Goal: Transaction & Acquisition: Purchase product/service

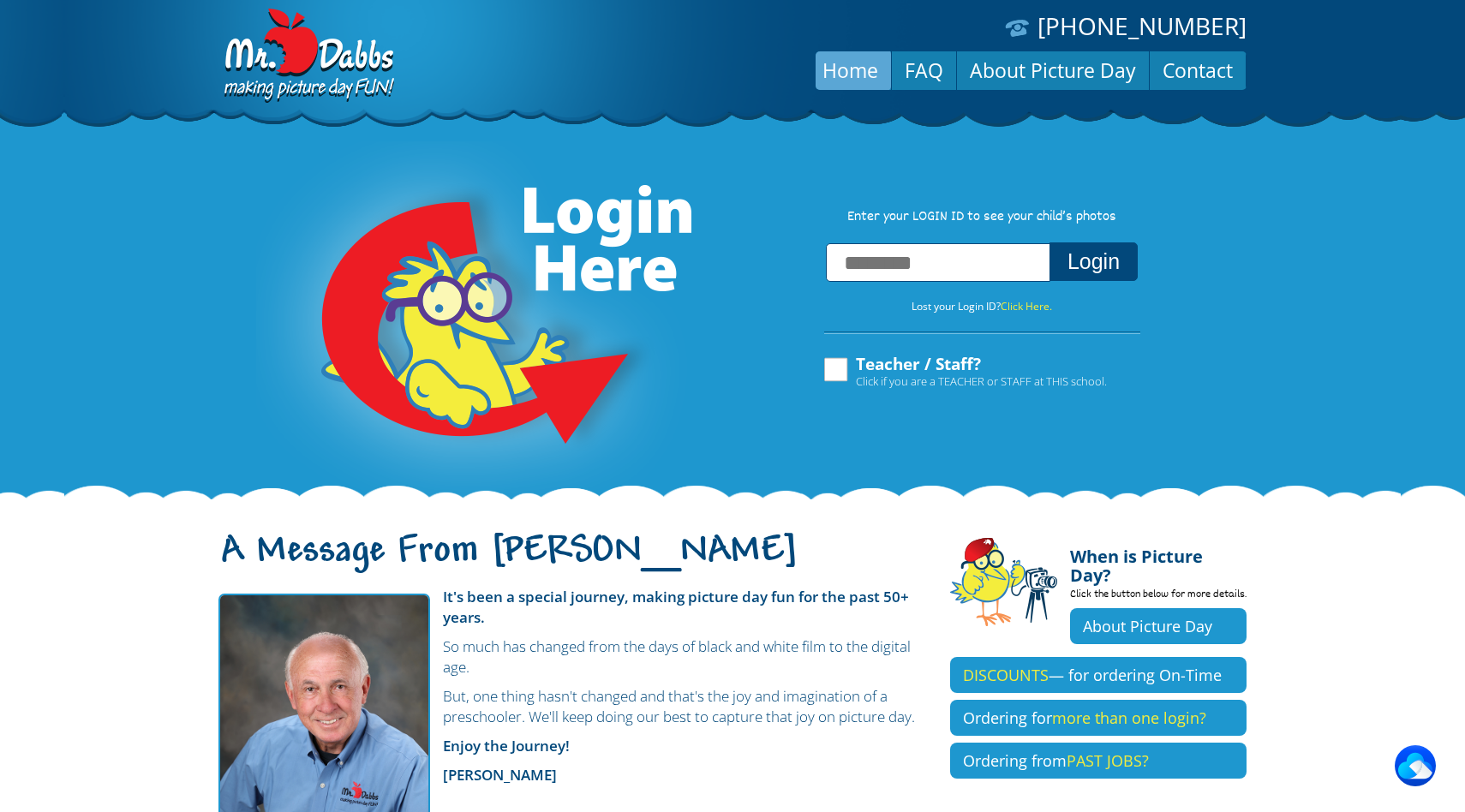
click at [901, 279] on input "text" at bounding box center [938, 262] width 225 height 38
type input "**********"
click at [1050, 242] on button "Login" at bounding box center [1094, 261] width 88 height 38
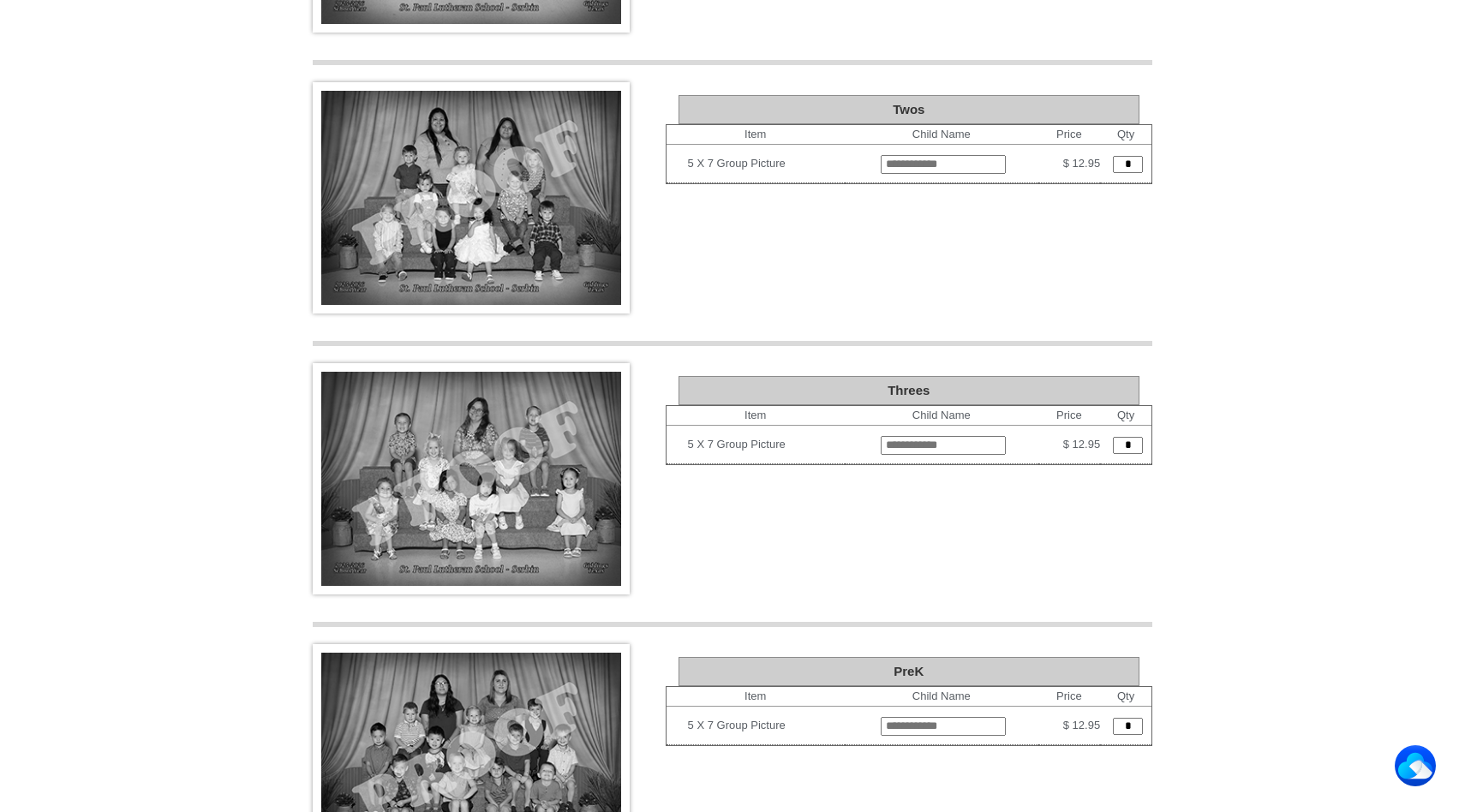
scroll to position [1074, 0]
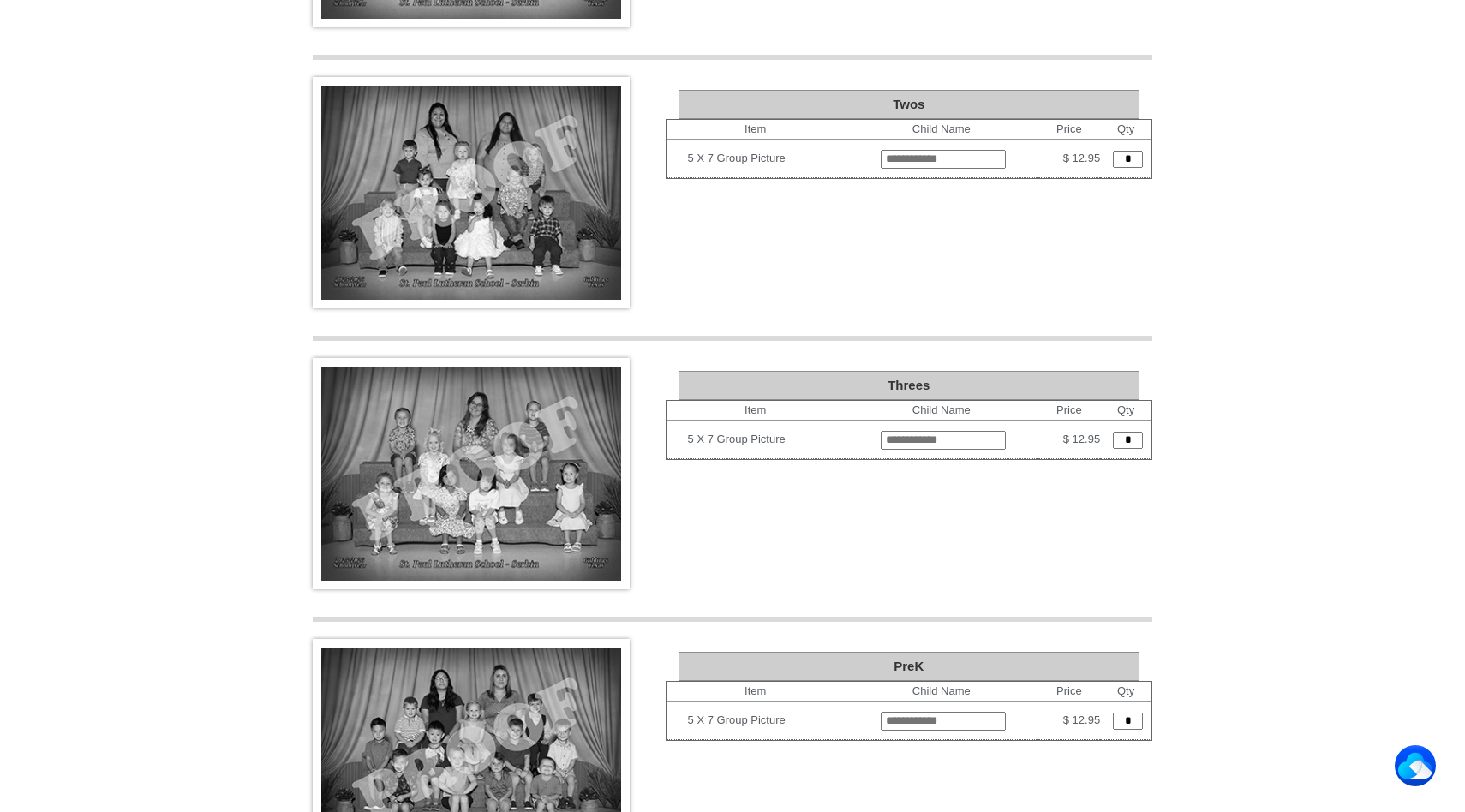
click at [530, 430] on img at bounding box center [471, 474] width 317 height 231
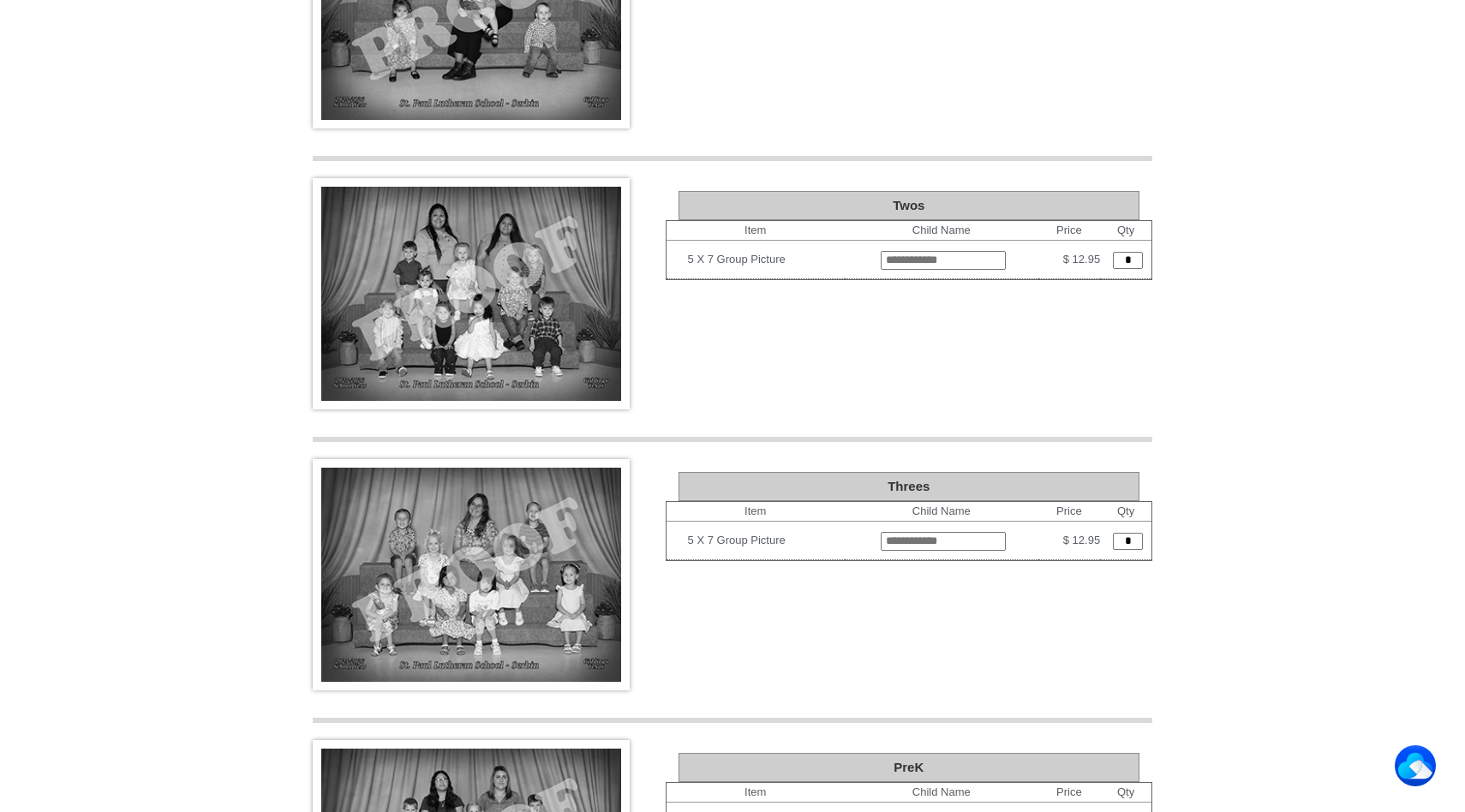
scroll to position [0, 0]
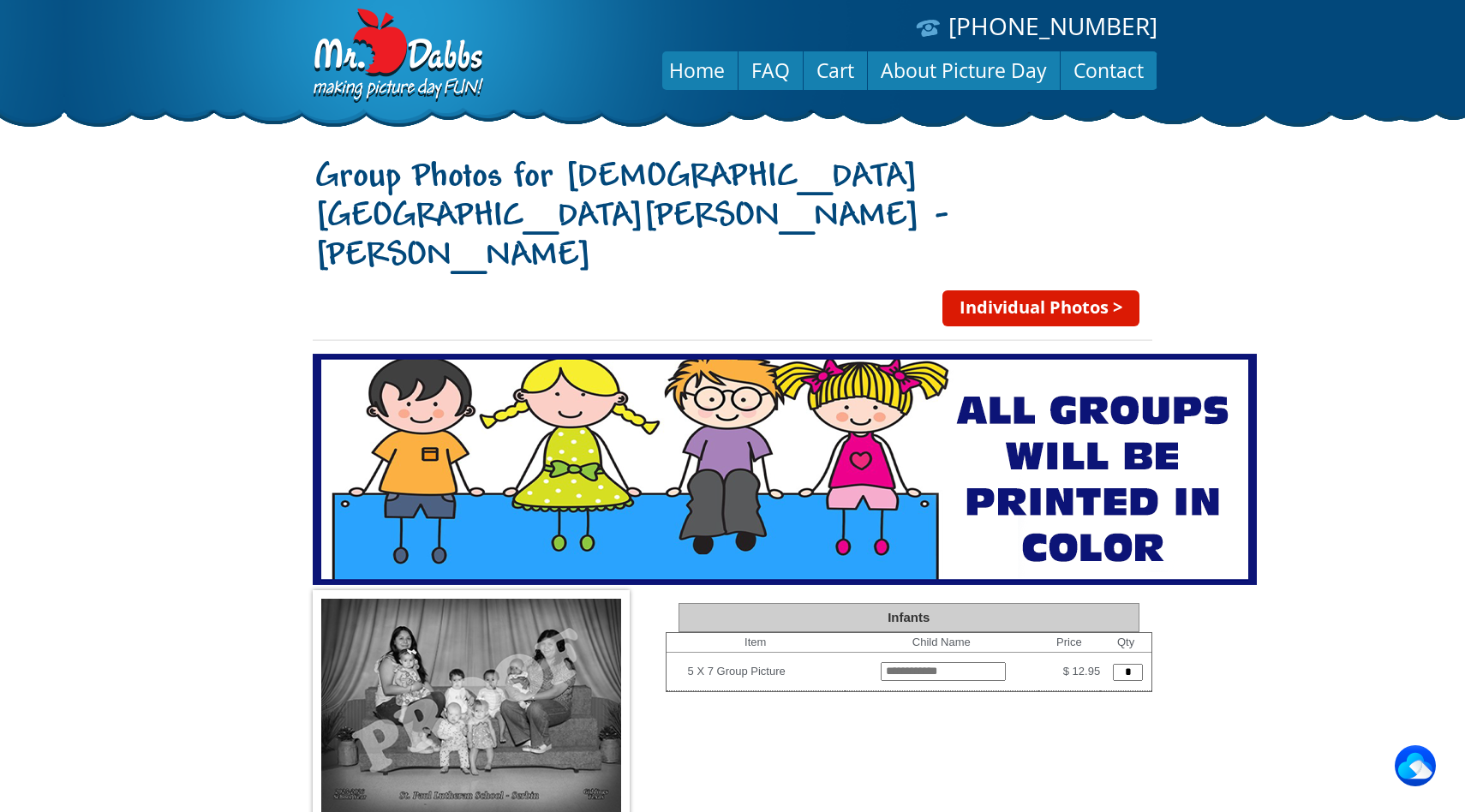
click at [989, 290] on link "Individual Photos >" at bounding box center [1040, 308] width 197 height 36
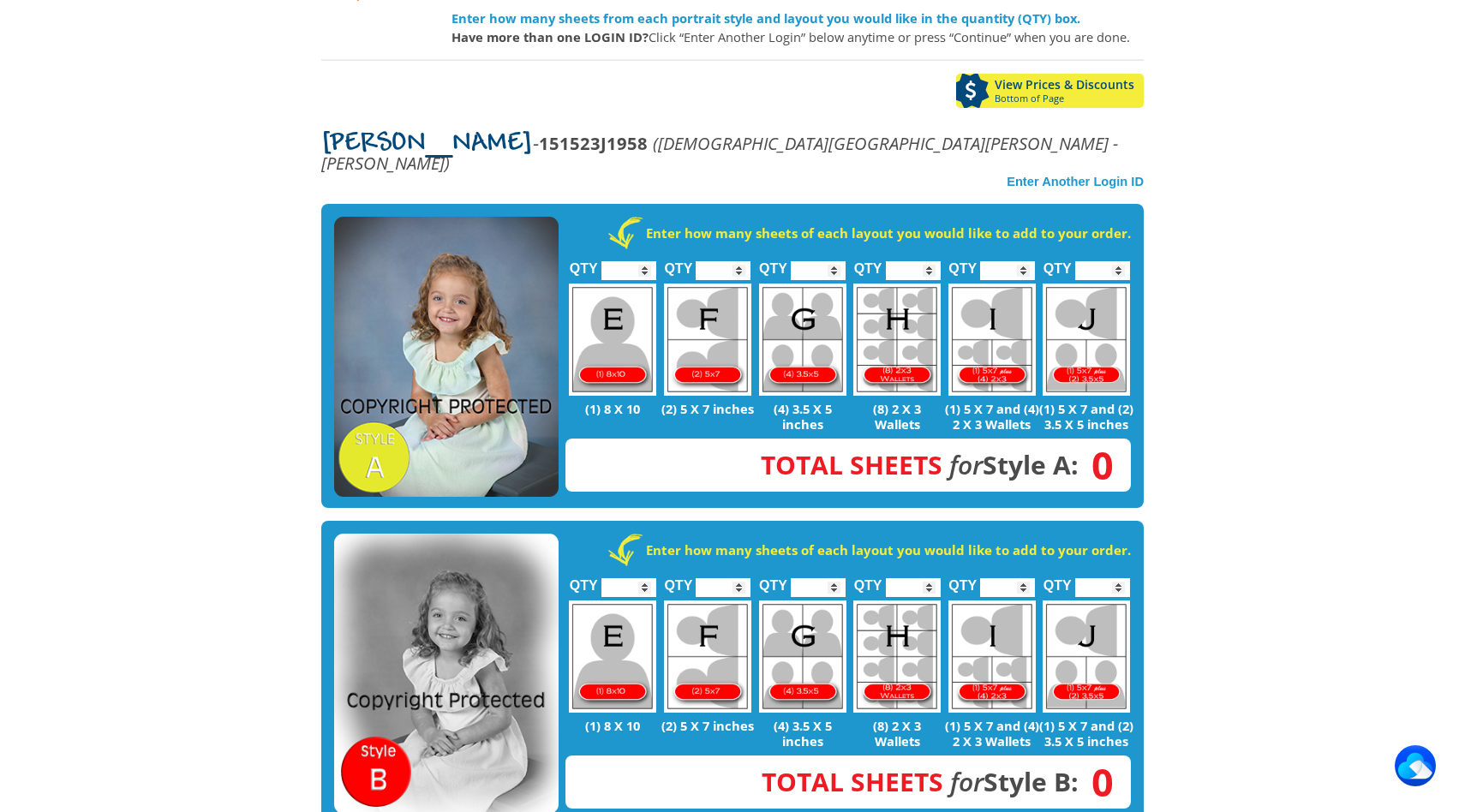
scroll to position [231, 0]
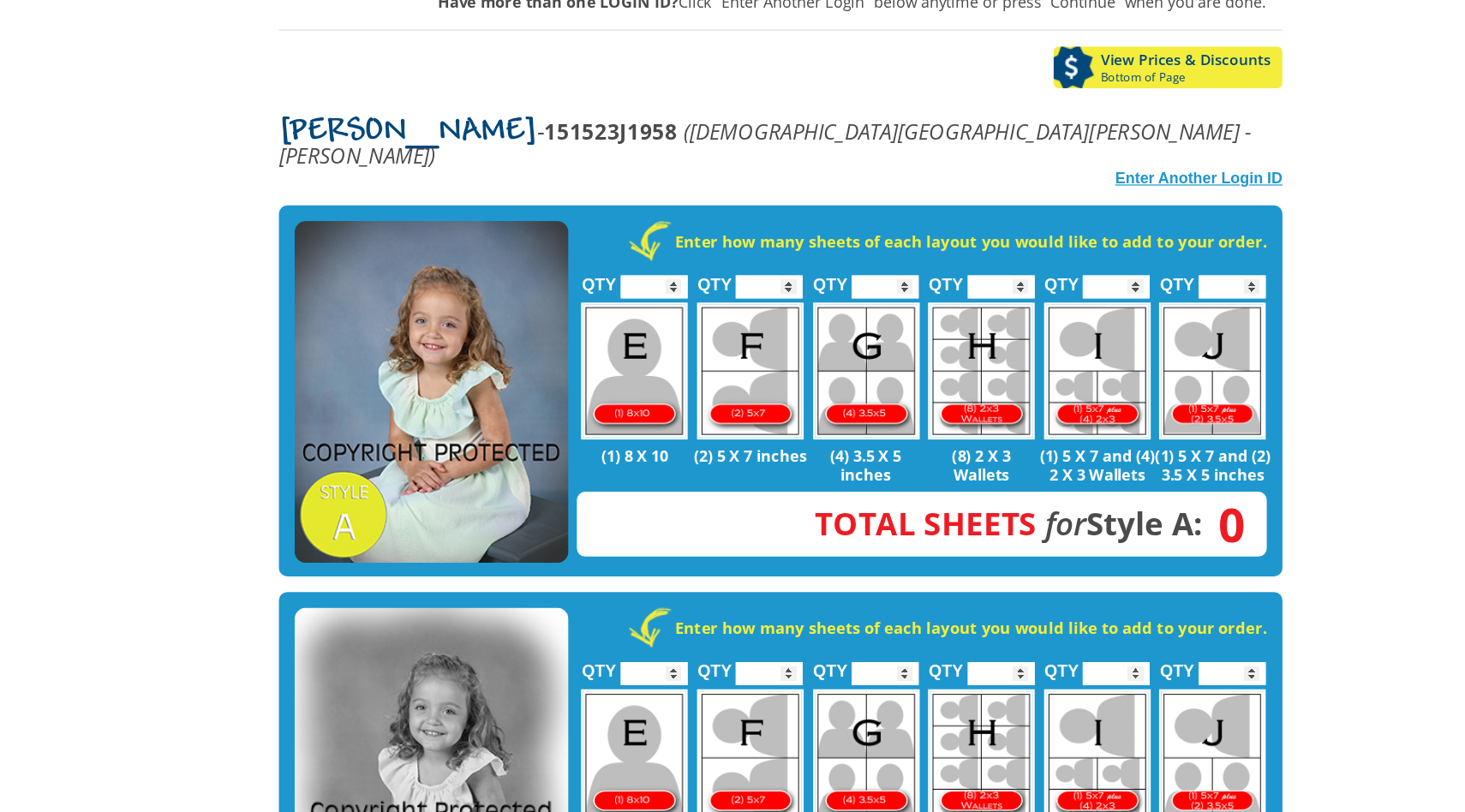
click at [1104, 198] on strong "Enter Another Login ID" at bounding box center [1075, 205] width 137 height 14
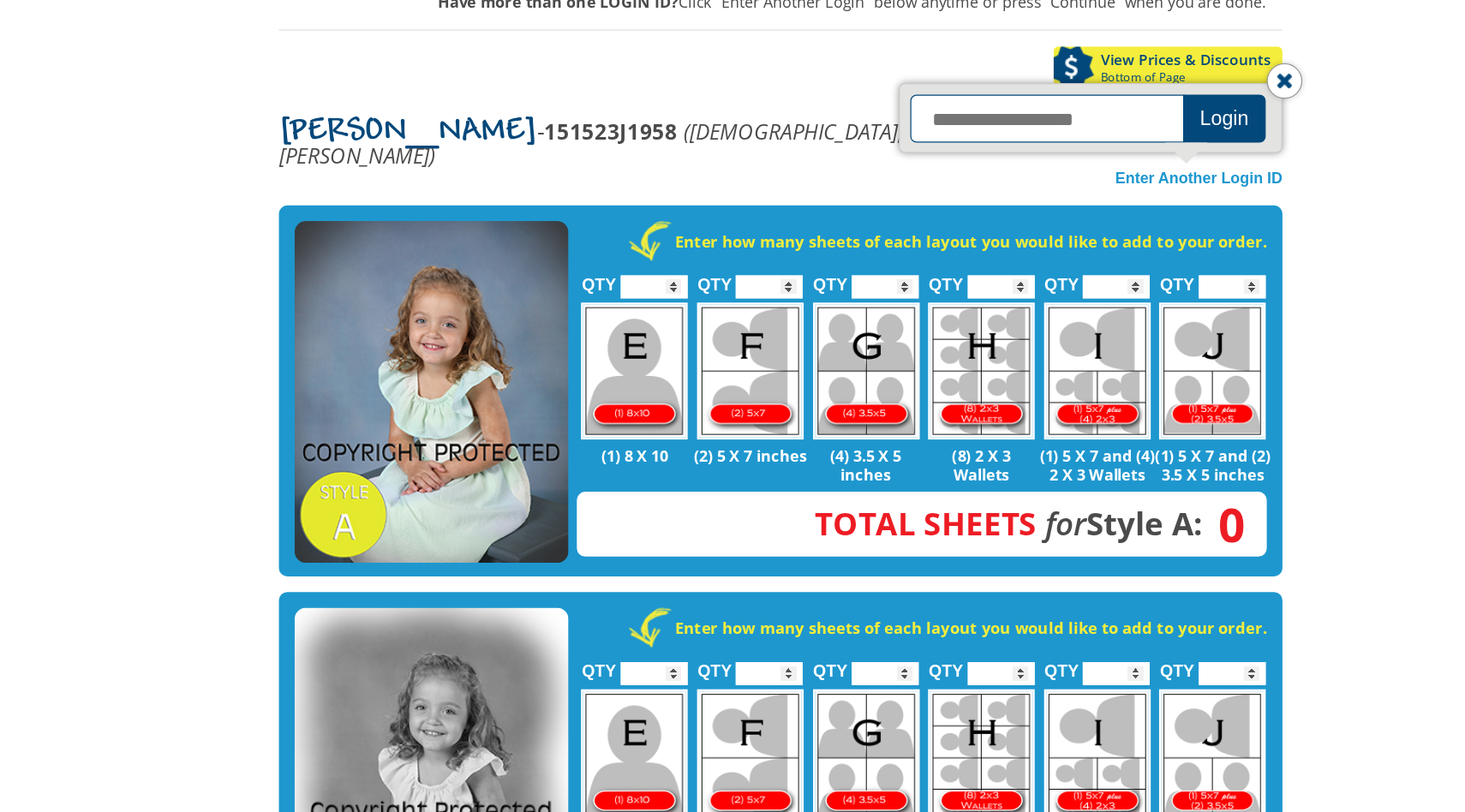
click at [991, 136] on input "text" at bounding box center [953, 156] width 229 height 39
type input "**********"
click button "Login" at bounding box center [1096, 156] width 68 height 39
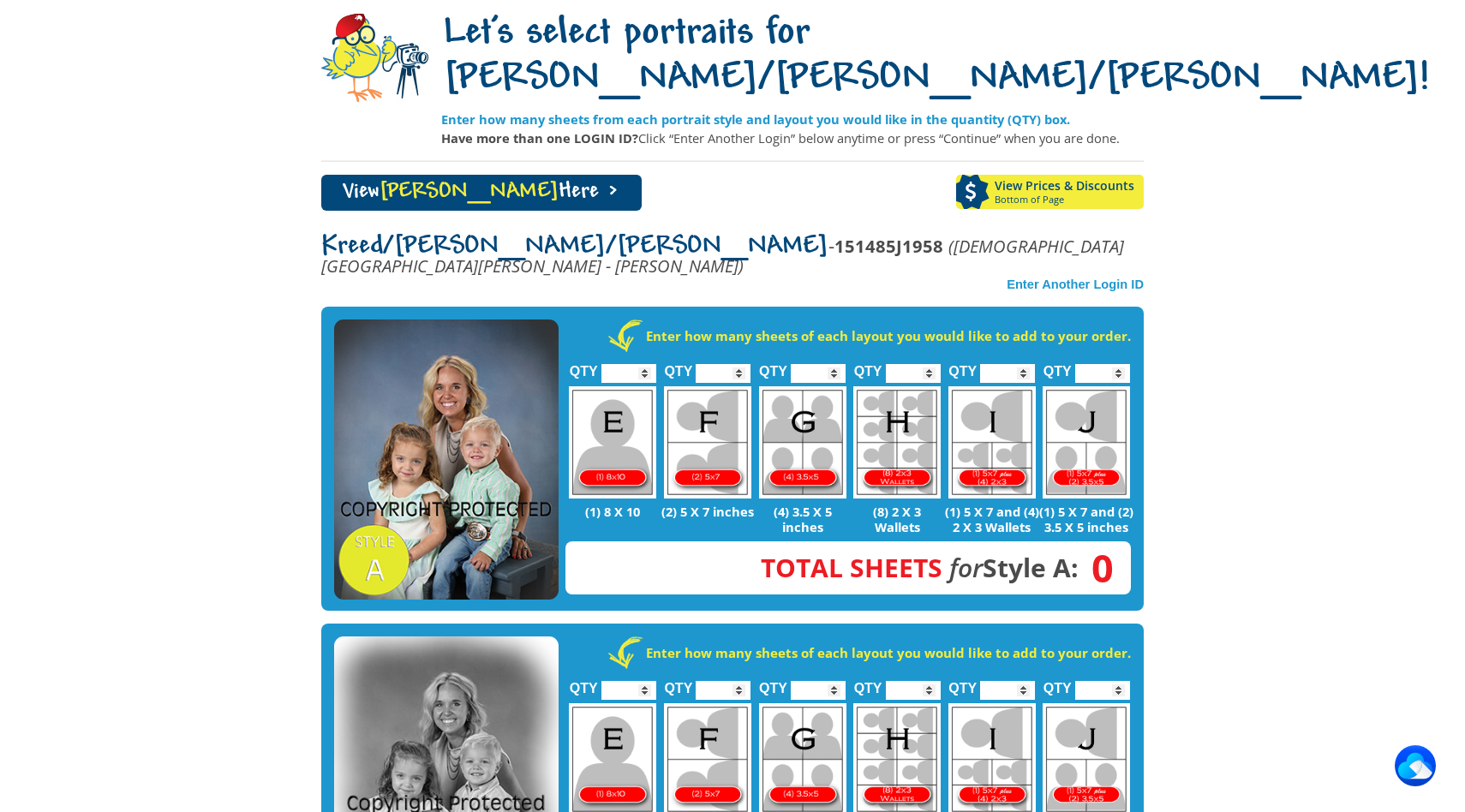
scroll to position [163, 0]
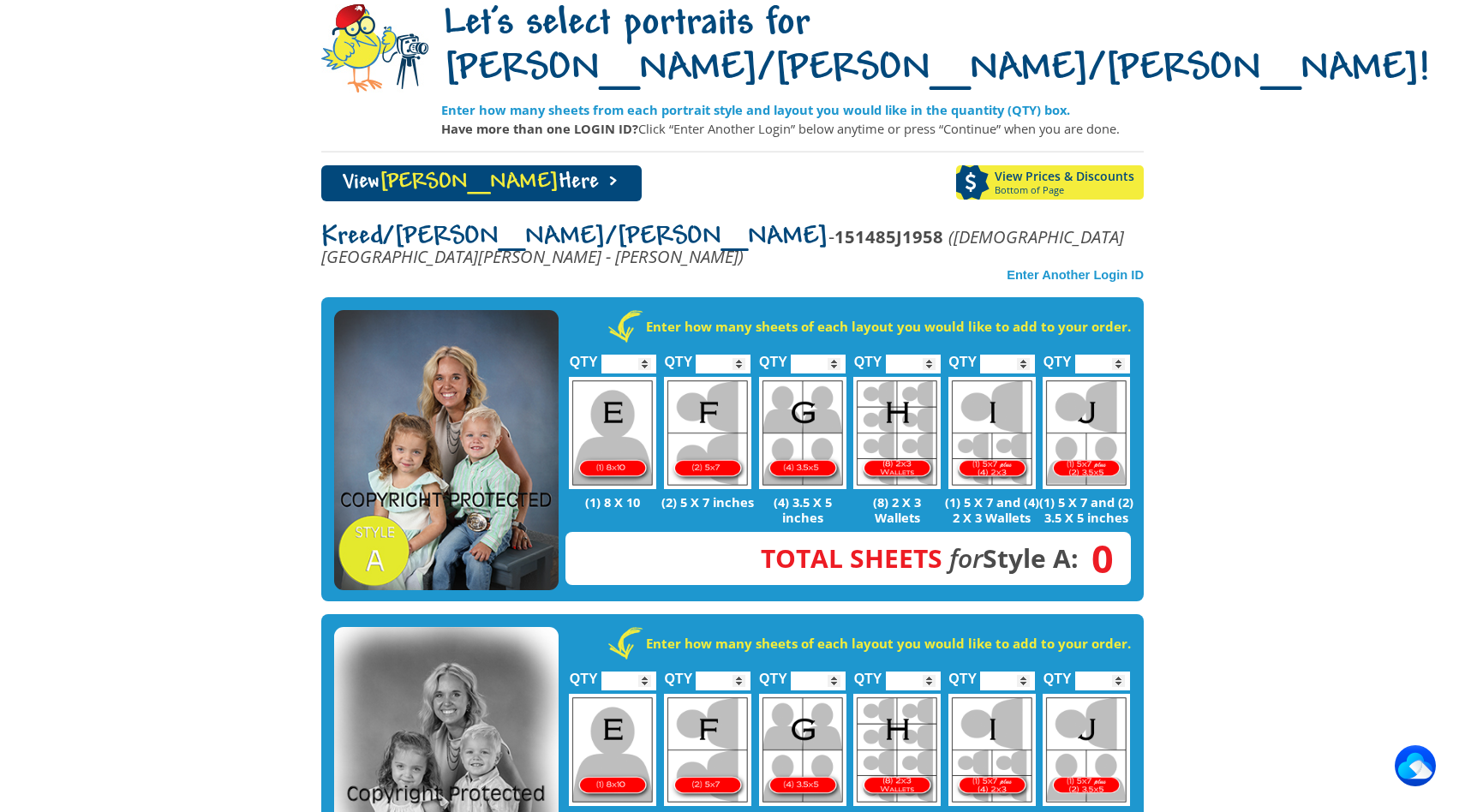
click at [531, 359] on img at bounding box center [446, 450] width 225 height 280
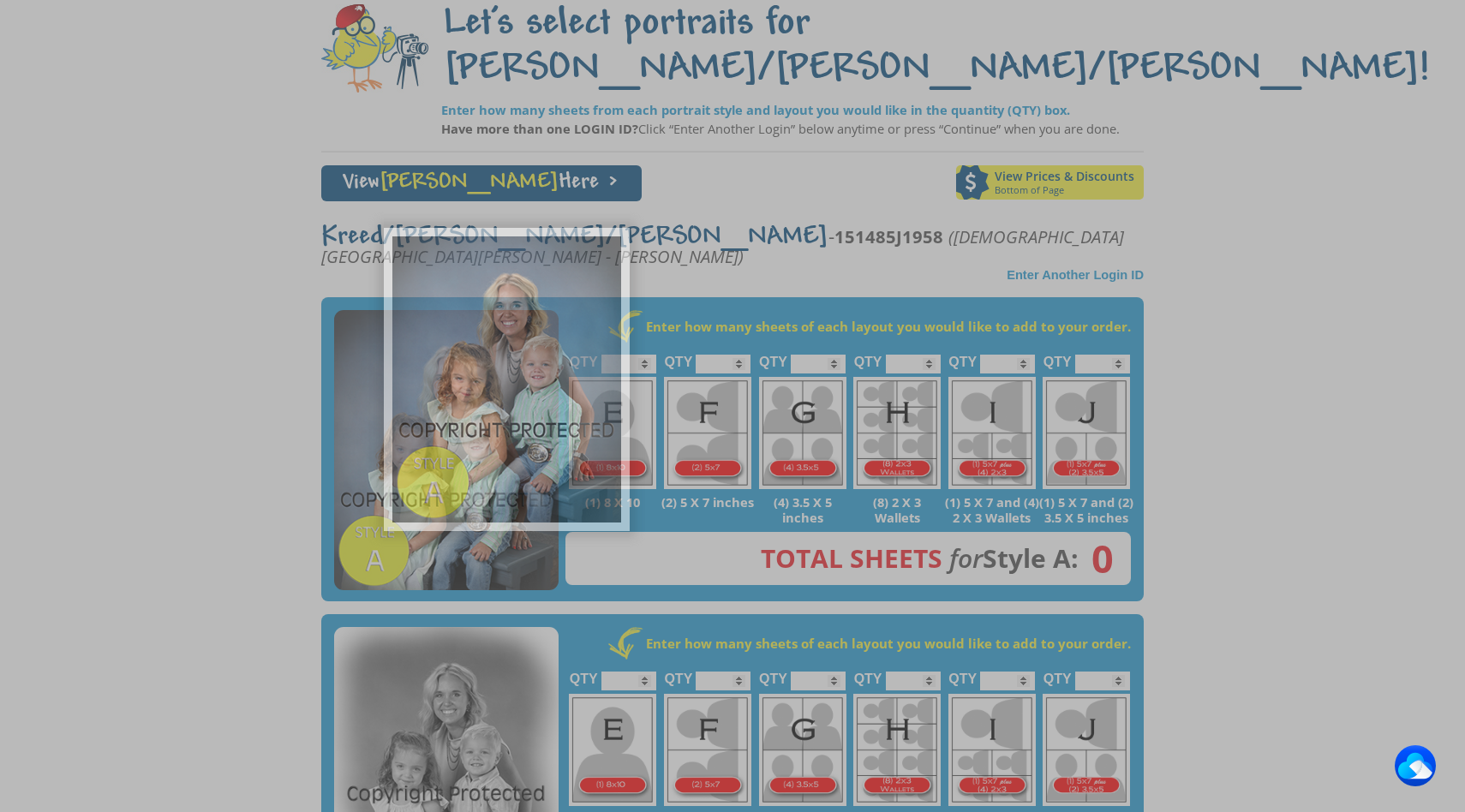
click at [531, 359] on img at bounding box center [506, 380] width 229 height 286
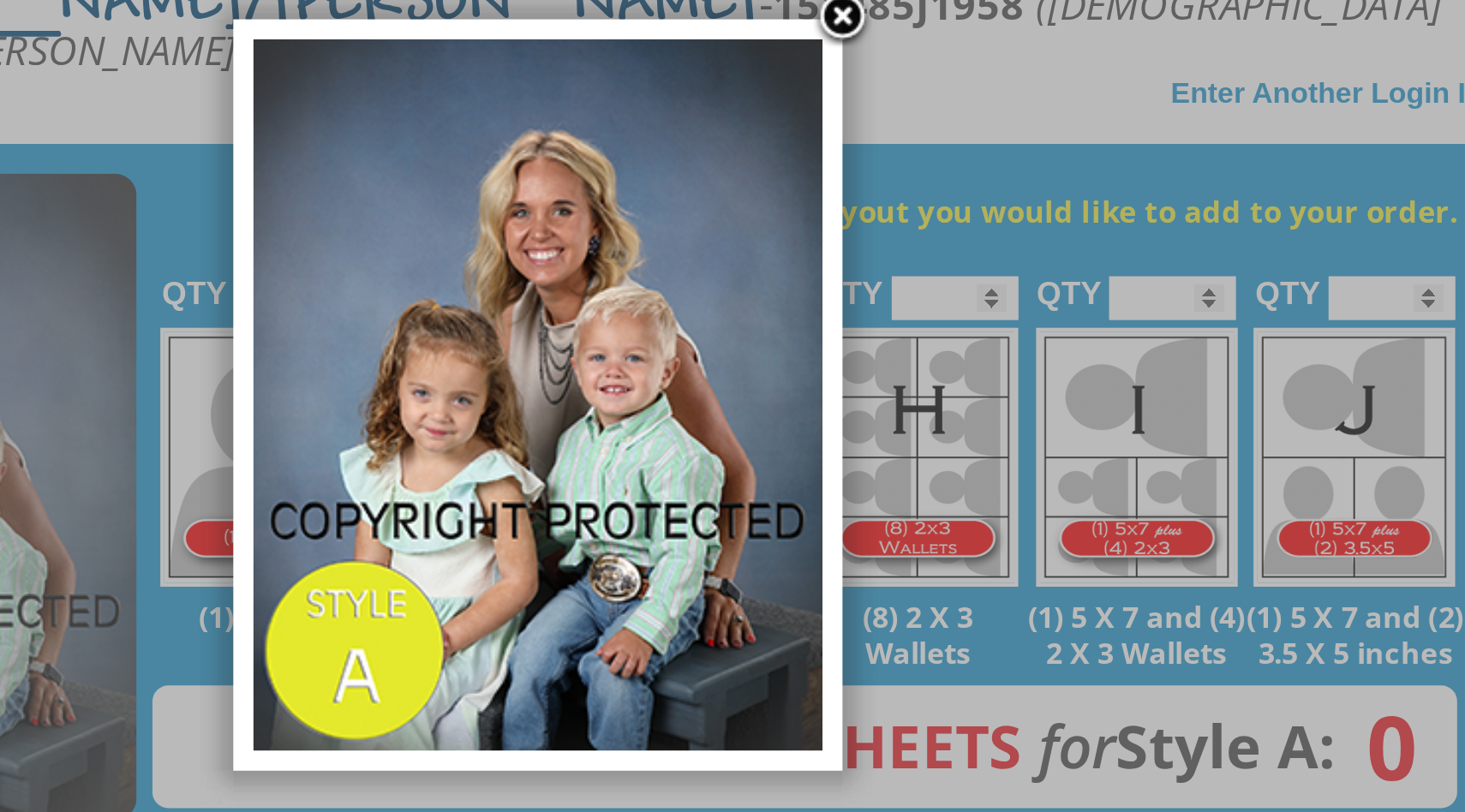
click at [866, 245] on link at bounding box center [864, 243] width 26 height 25
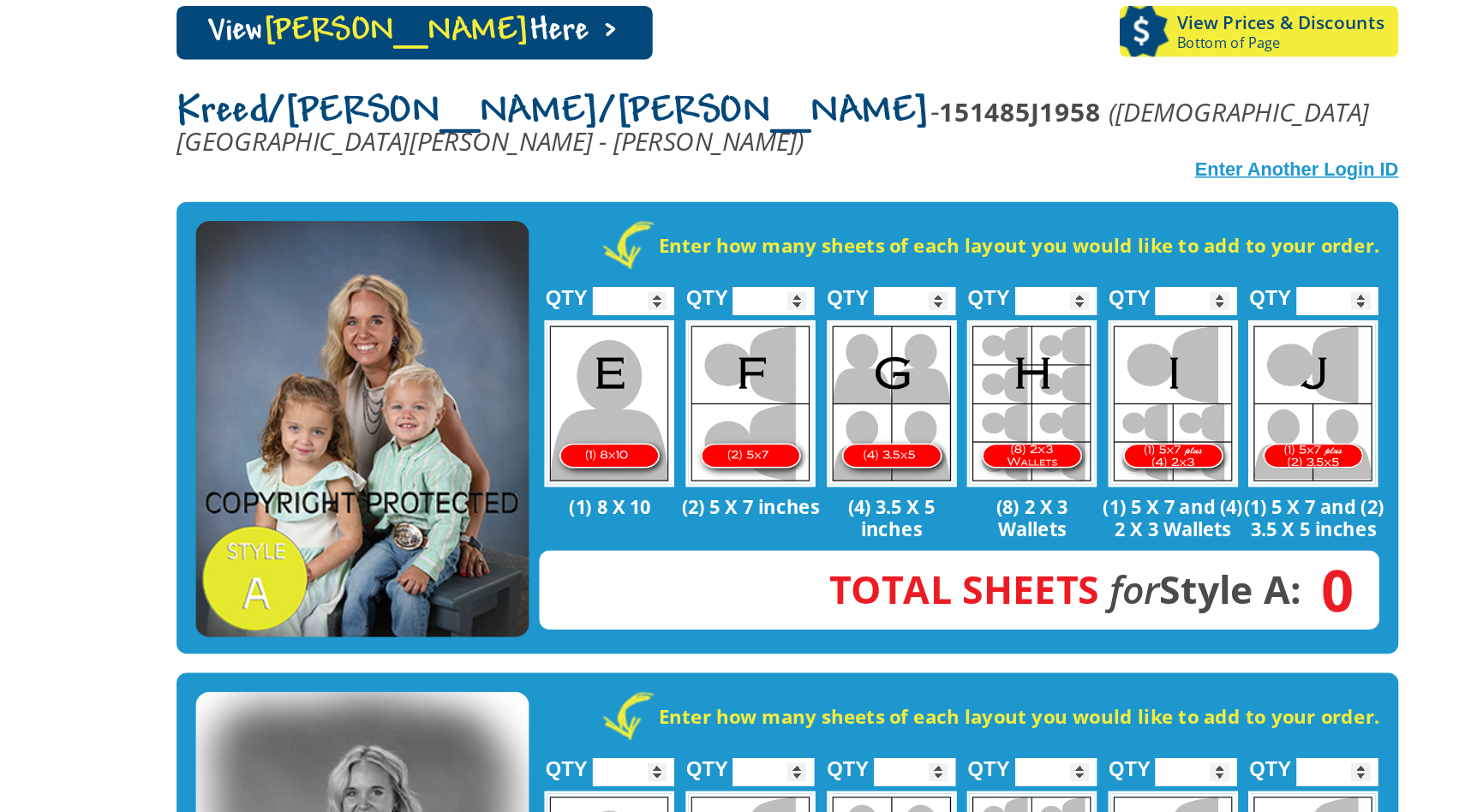
click at [1061, 268] on strong "Enter Another Login ID" at bounding box center [1075, 275] width 137 height 14
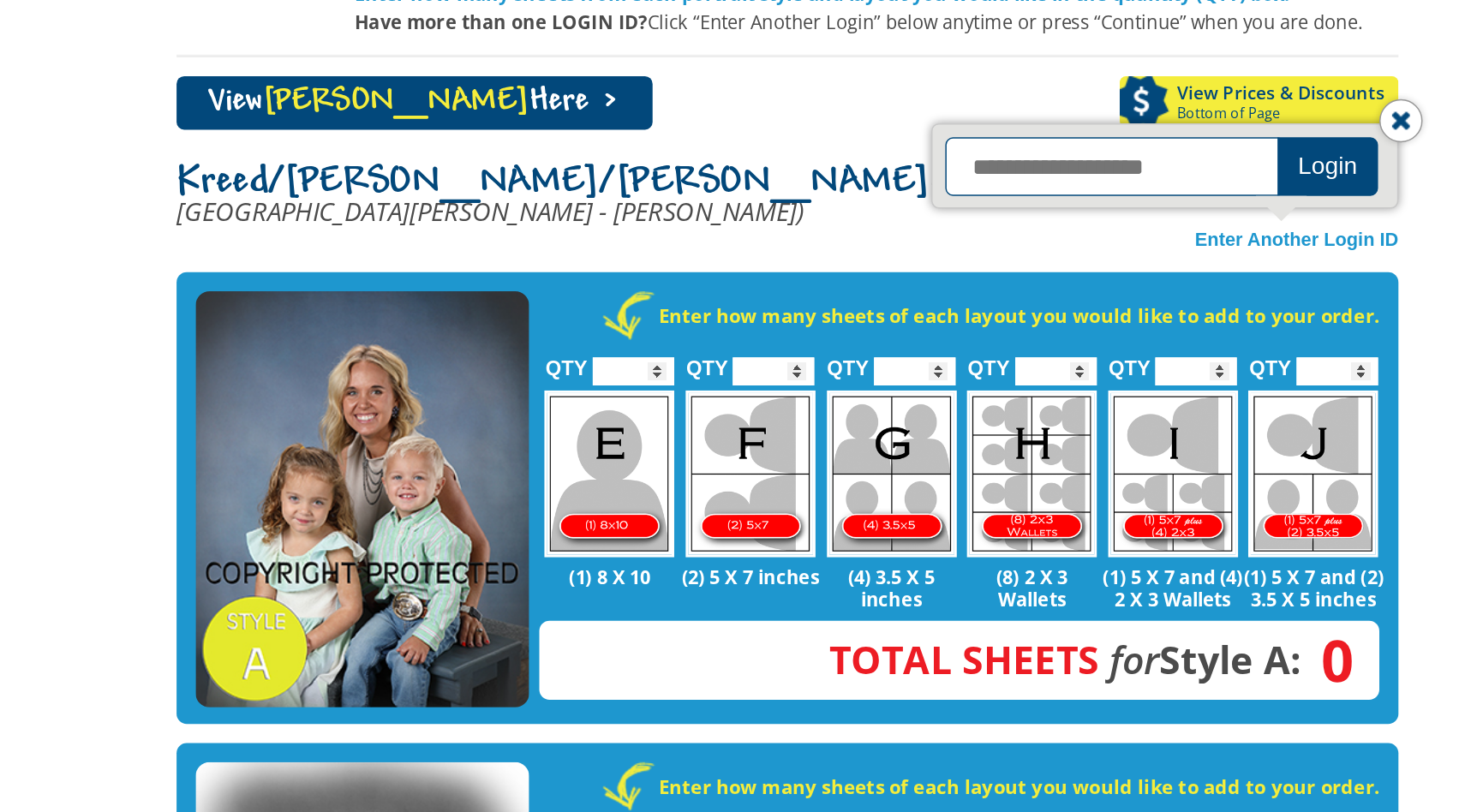
click at [1012, 206] on input "text" at bounding box center [953, 226] width 229 height 39
type input "**********"
click button "Login" at bounding box center [1096, 226] width 68 height 39
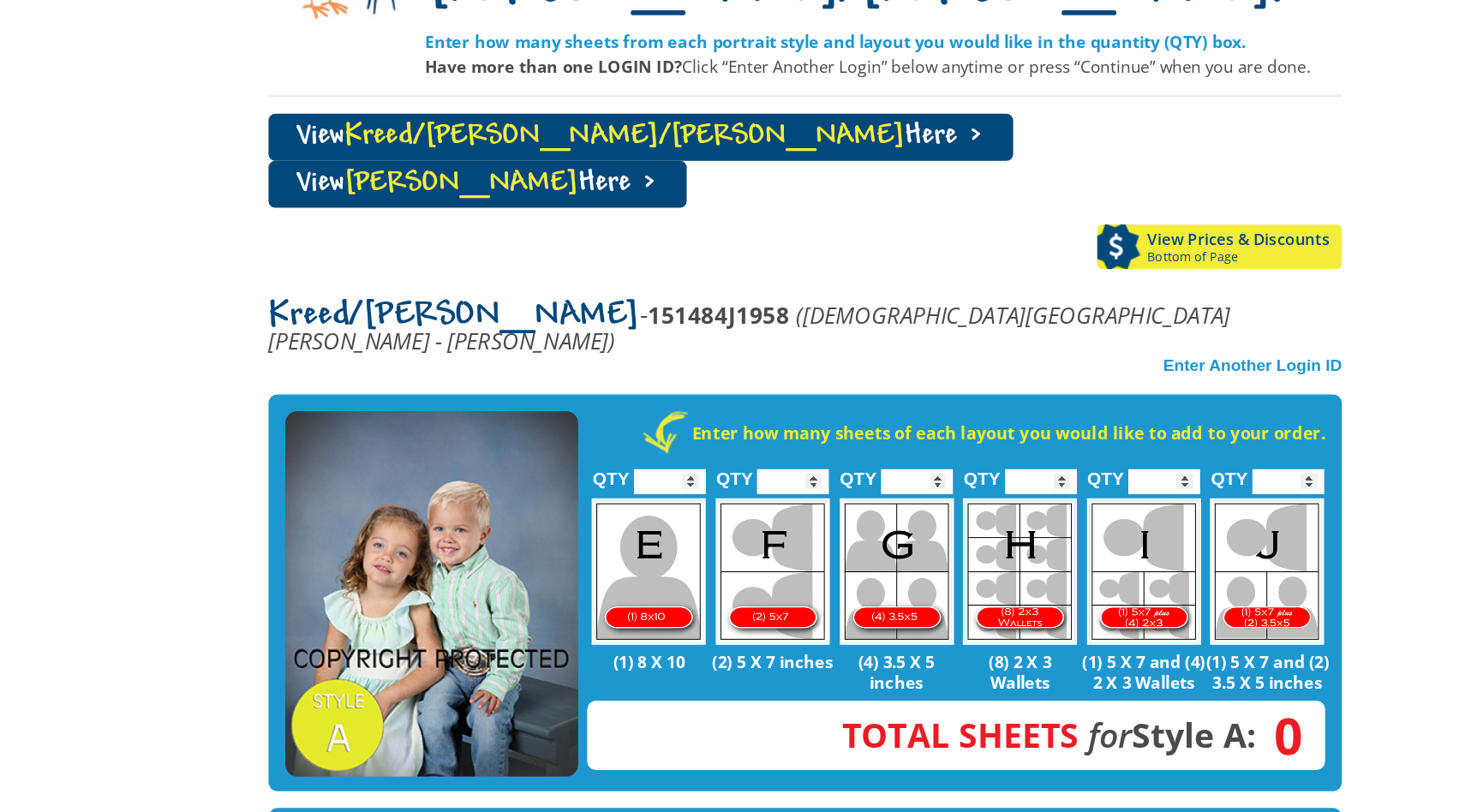
scroll to position [57, 0]
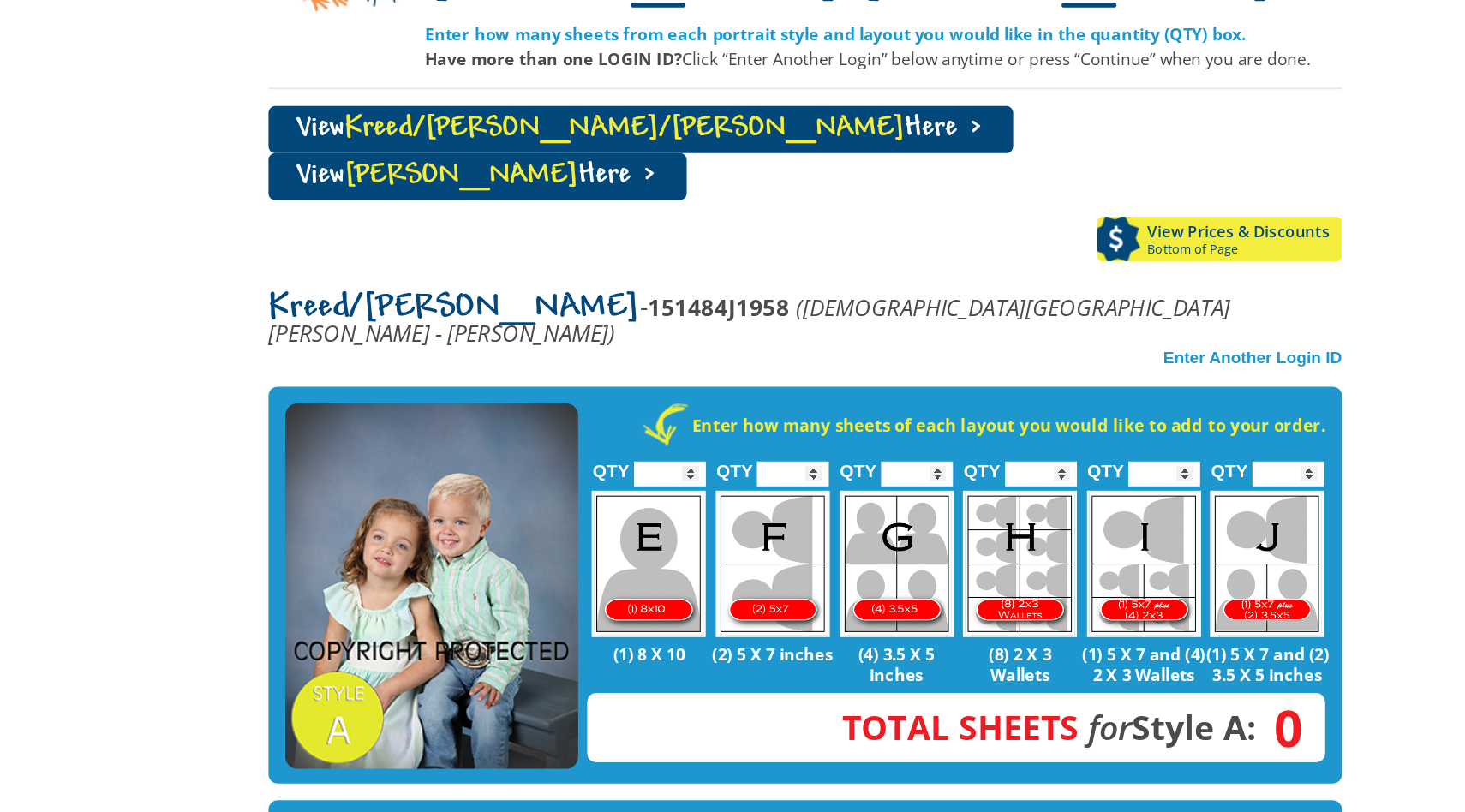
drag, startPoint x: 502, startPoint y: 431, endPoint x: 573, endPoint y: 811, distance: 386.6
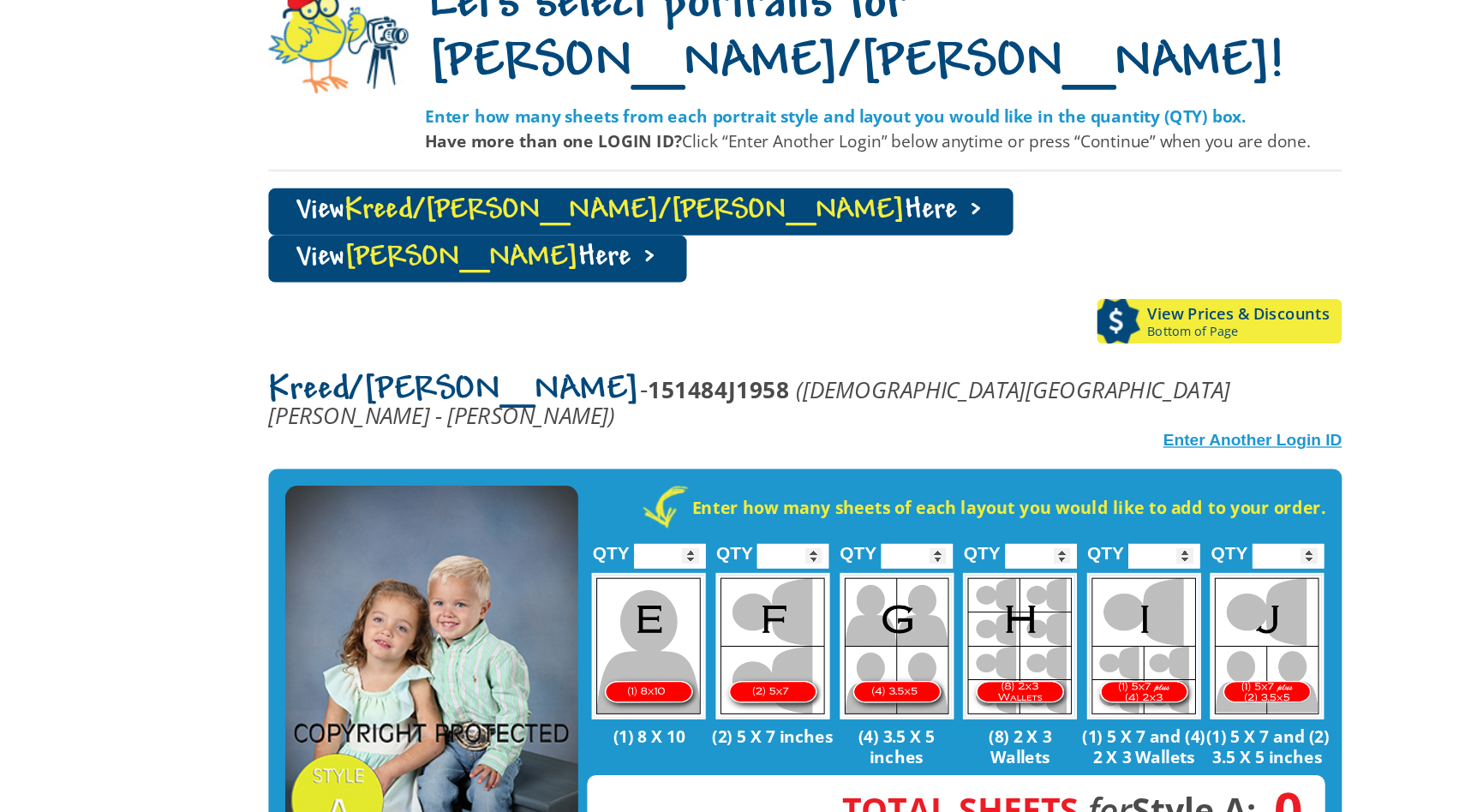
click at [1057, 456] on strong "Enter Another Login ID" at bounding box center [1075, 463] width 137 height 14
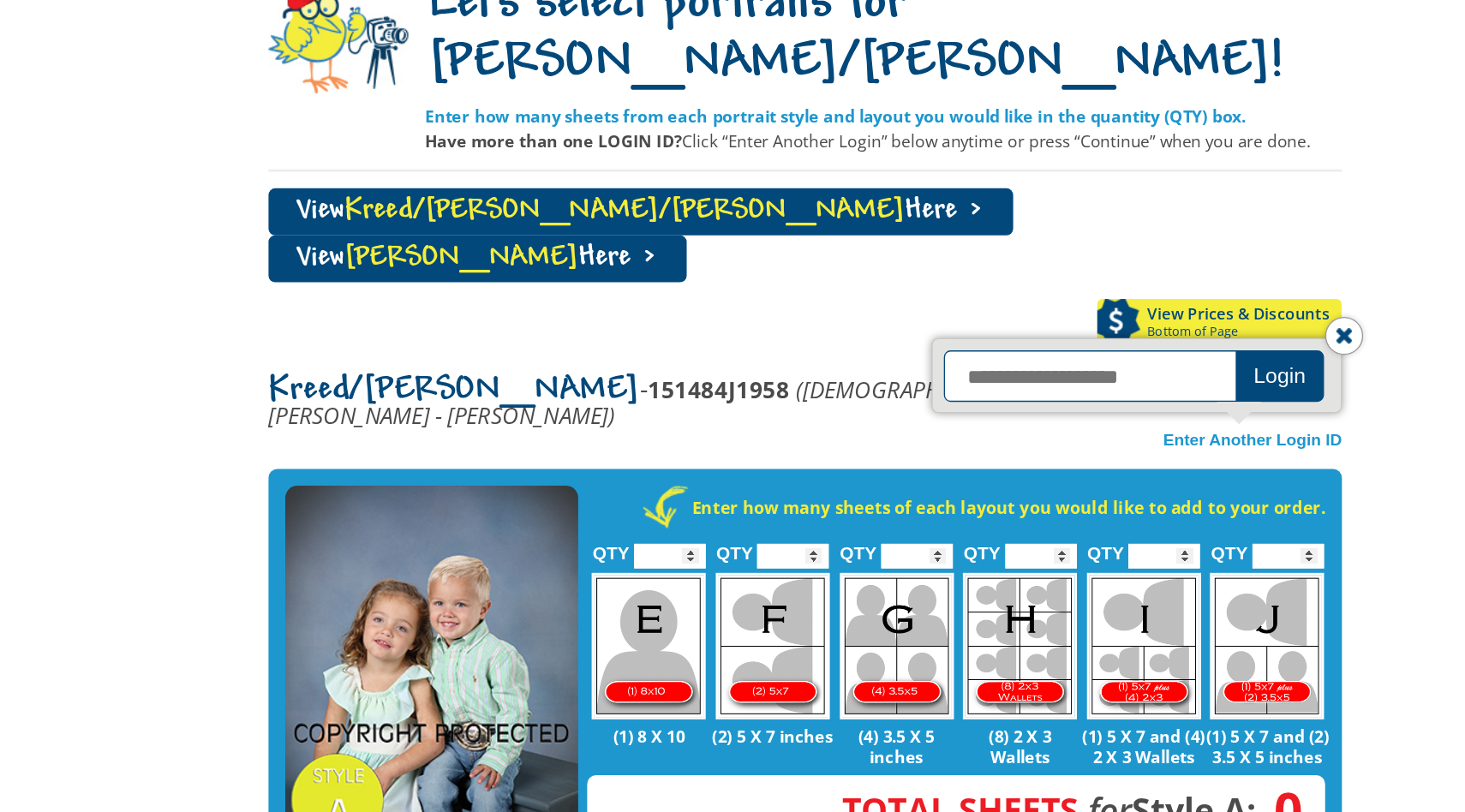
click at [988, 394] on input "text" at bounding box center [953, 414] width 229 height 39
type input "**********"
click button "Login" at bounding box center [1096, 414] width 68 height 39
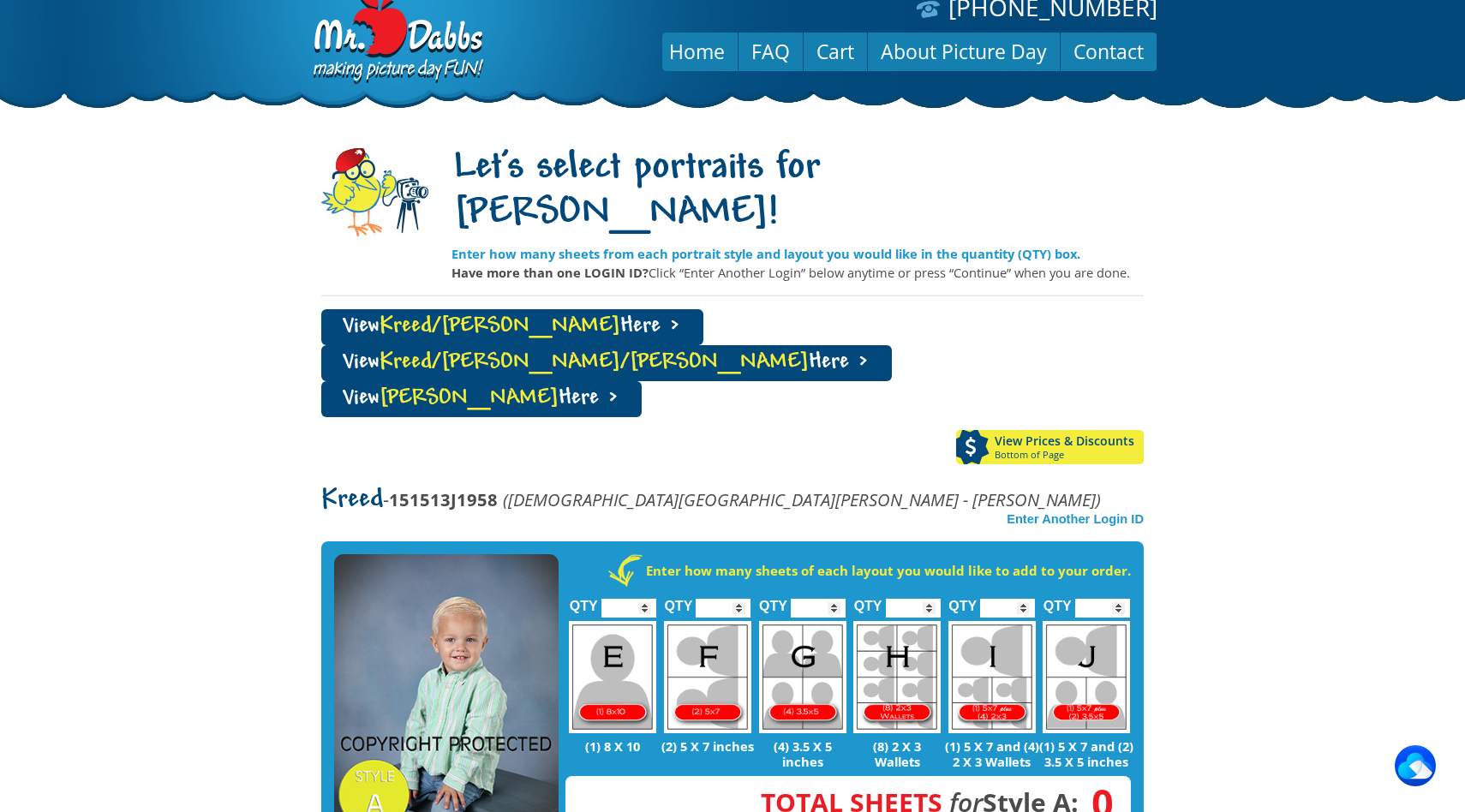
scroll to position [10, 0]
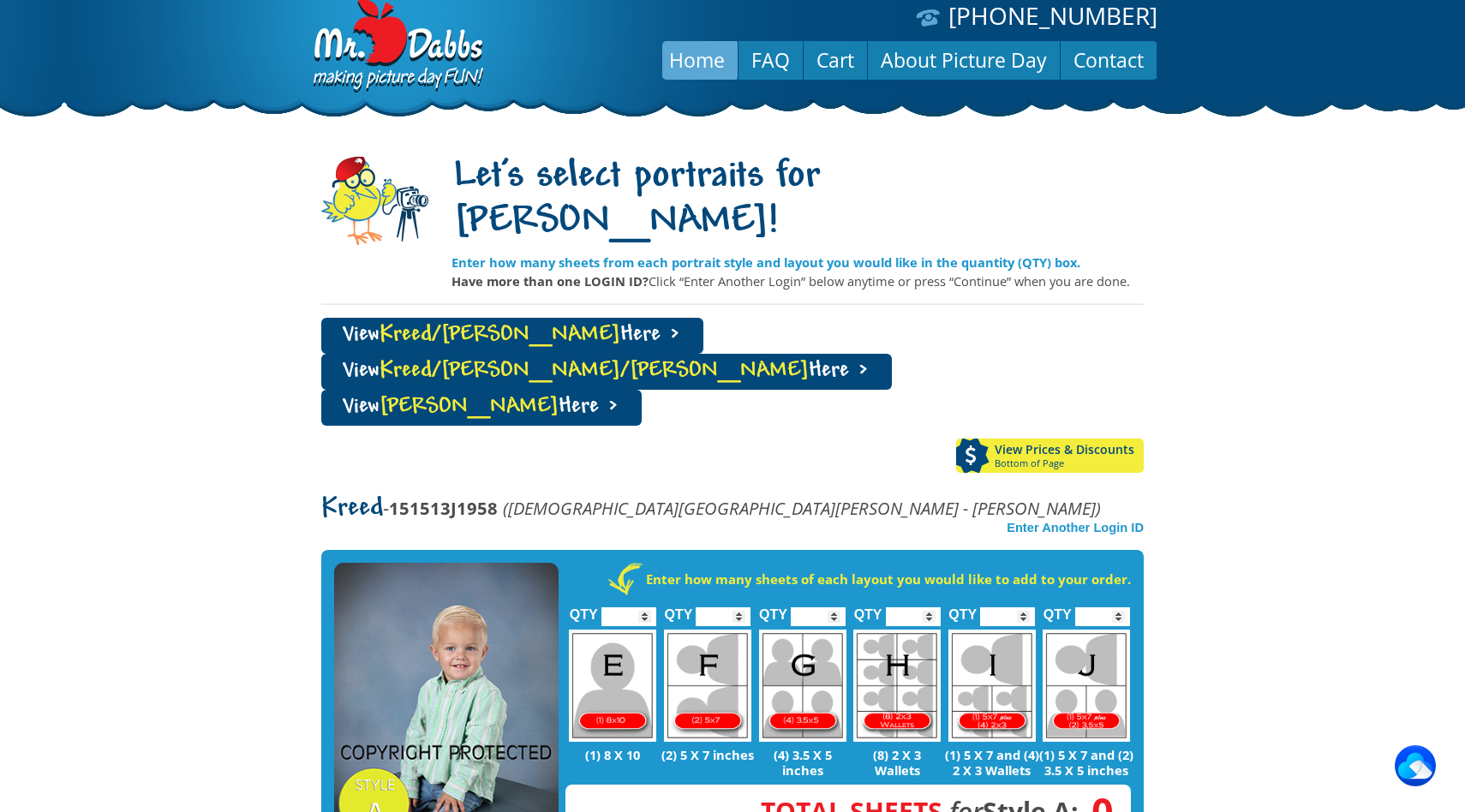
click at [672, 54] on link "Home" at bounding box center [697, 60] width 81 height 41
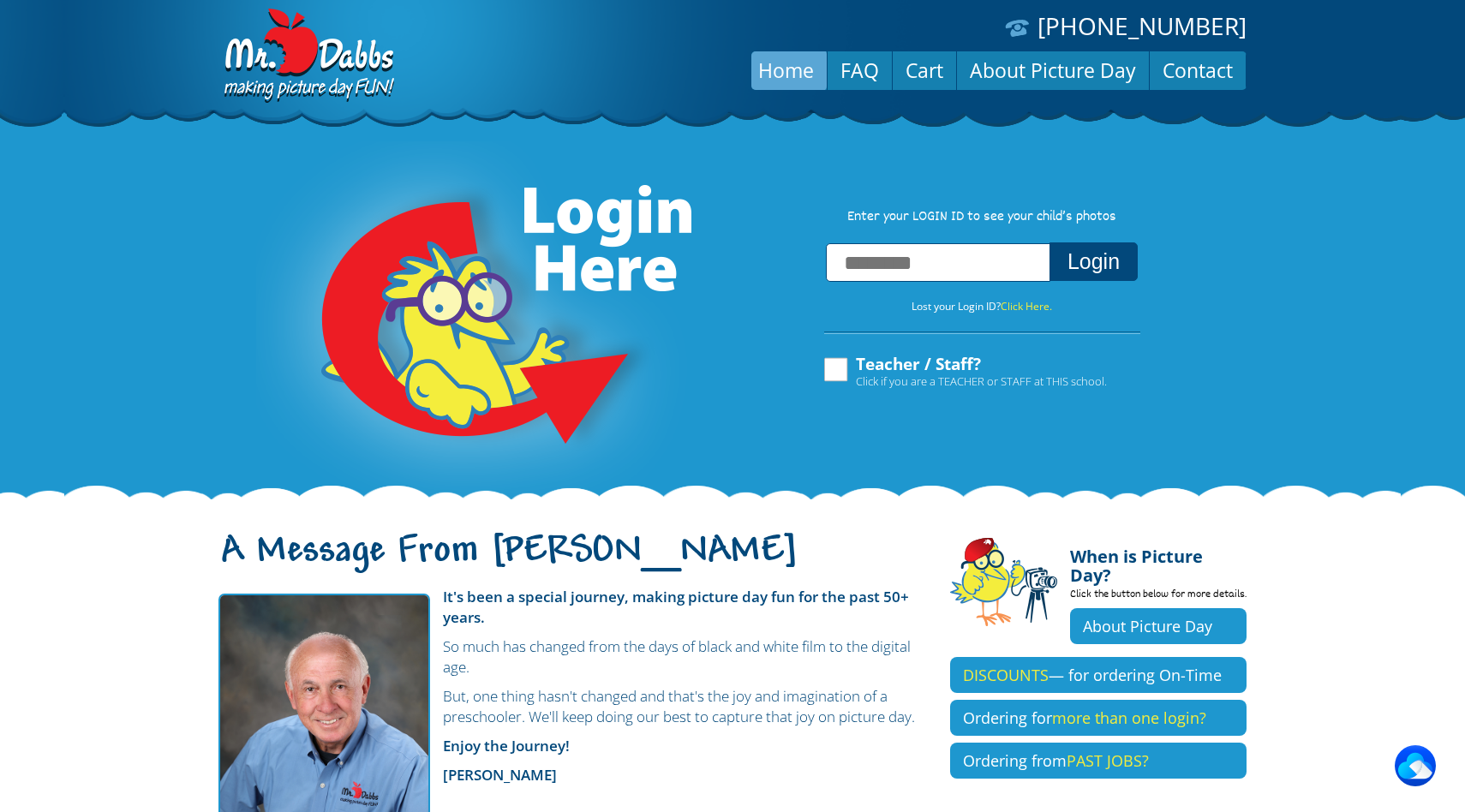
click at [827, 374] on label "Teacher / Staff? Click if you are a TEACHER or STAFF at THIS school." at bounding box center [964, 371] width 286 height 32
click at [961, 279] on input "text" at bounding box center [938, 262] width 225 height 38
type input "**********"
click at [1061, 280] on button "Login" at bounding box center [1094, 261] width 88 height 38
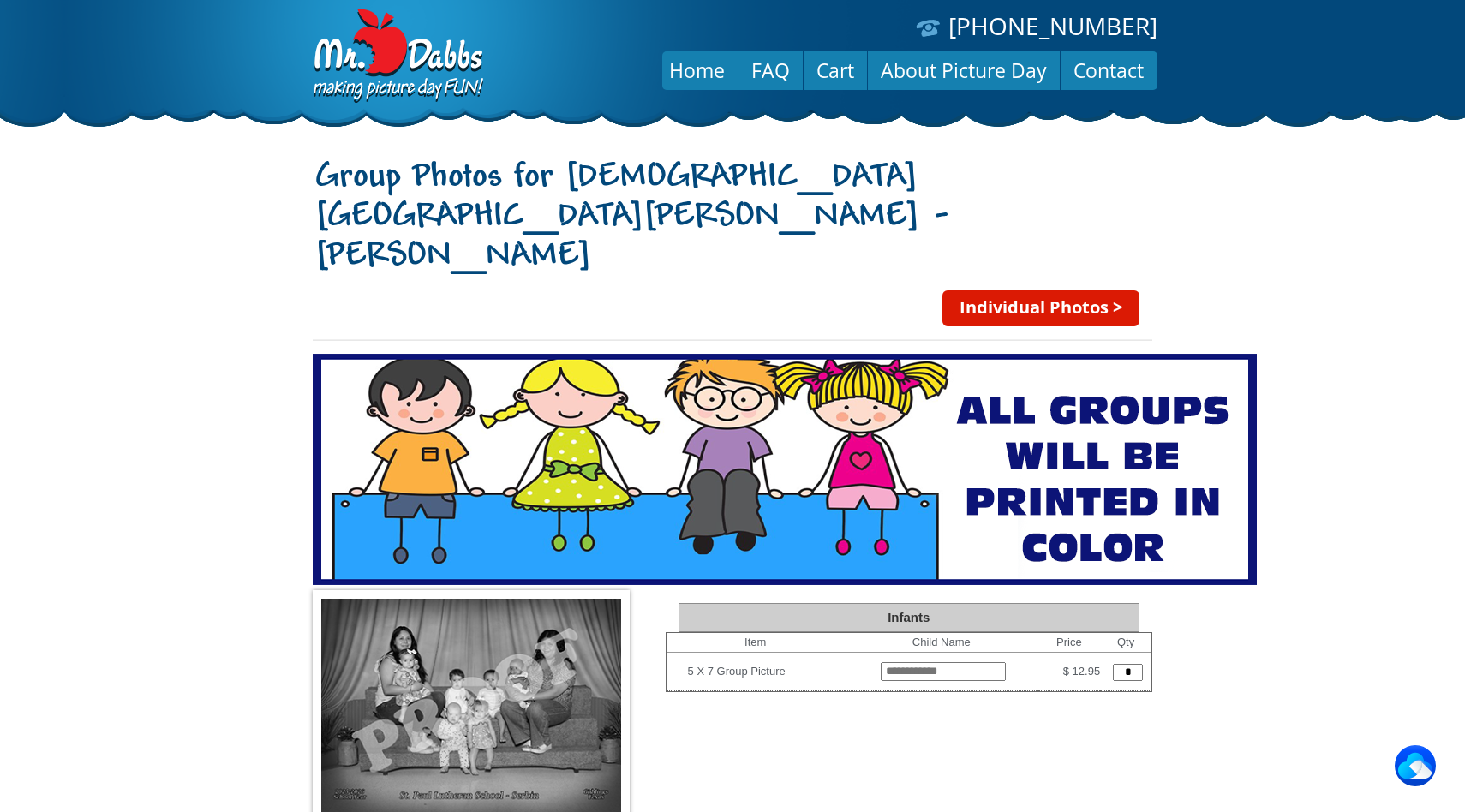
click at [1012, 290] on link "Individual Photos >" at bounding box center [1040, 308] width 197 height 36
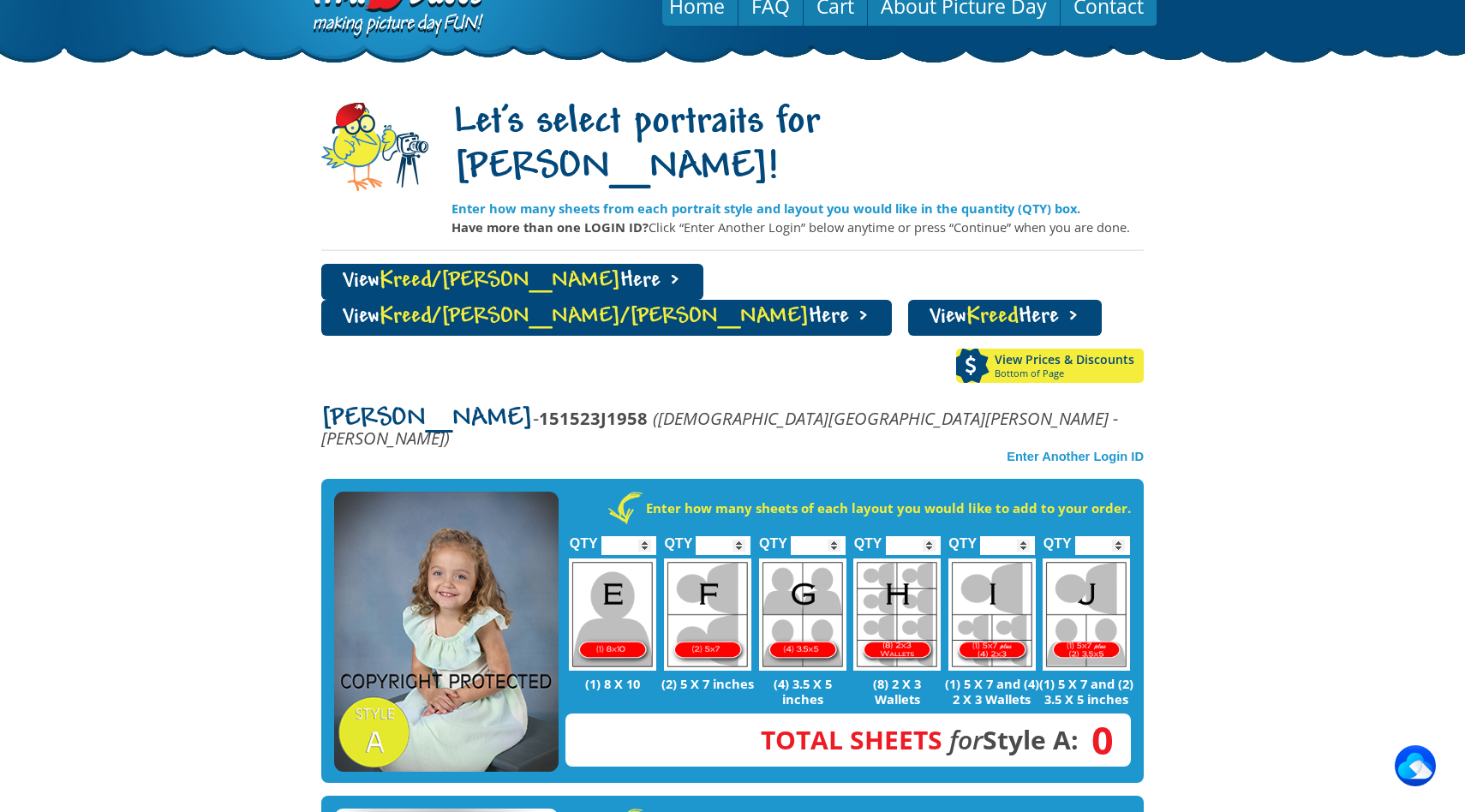
scroll to position [92, 0]
